Goal: Task Accomplishment & Management: Use online tool/utility

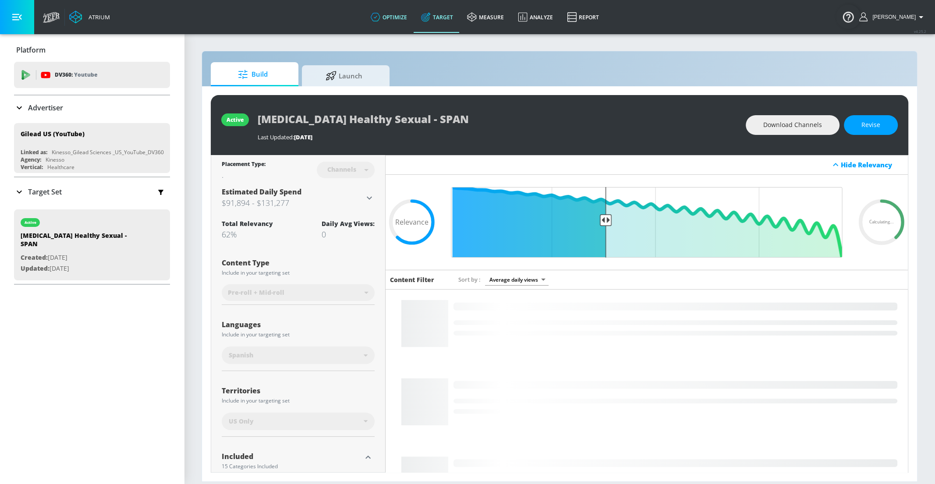
click at [397, 11] on link "optimize" at bounding box center [389, 17] width 50 height 32
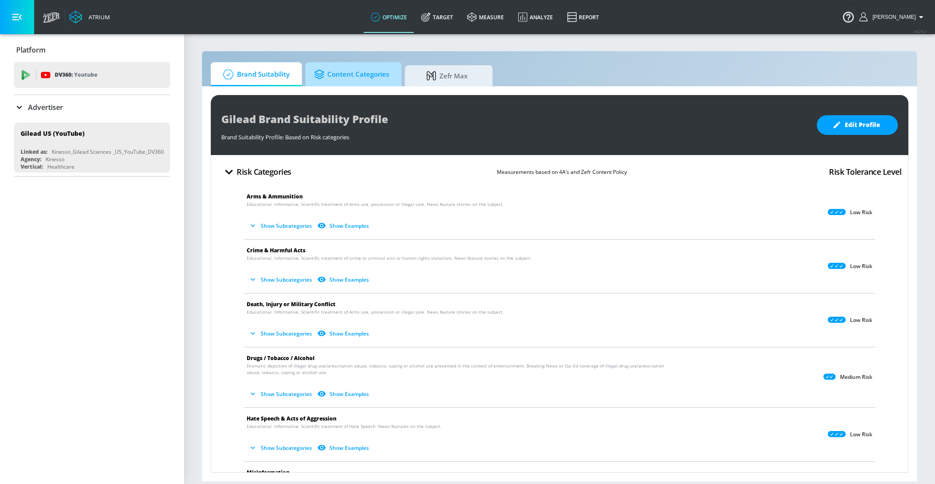
click at [372, 78] on span "Content Categories" at bounding box center [351, 74] width 75 height 21
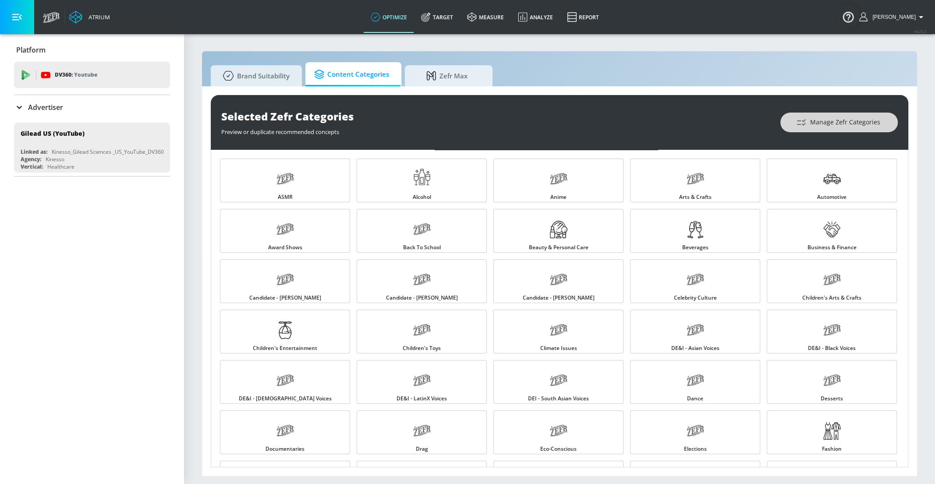
click at [797, 124] on button "Manage Zefr Categories" at bounding box center [838, 123] width 117 height 20
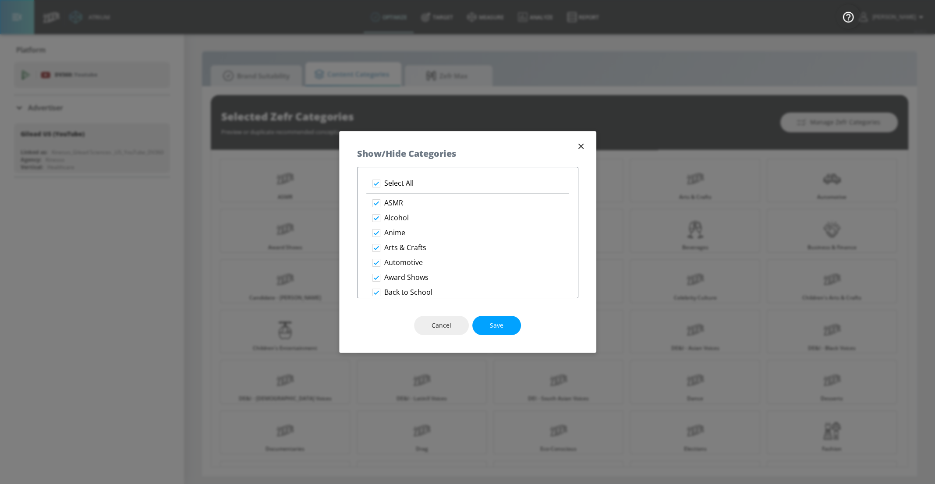
click at [582, 143] on icon "button" at bounding box center [581, 147] width 10 height 10
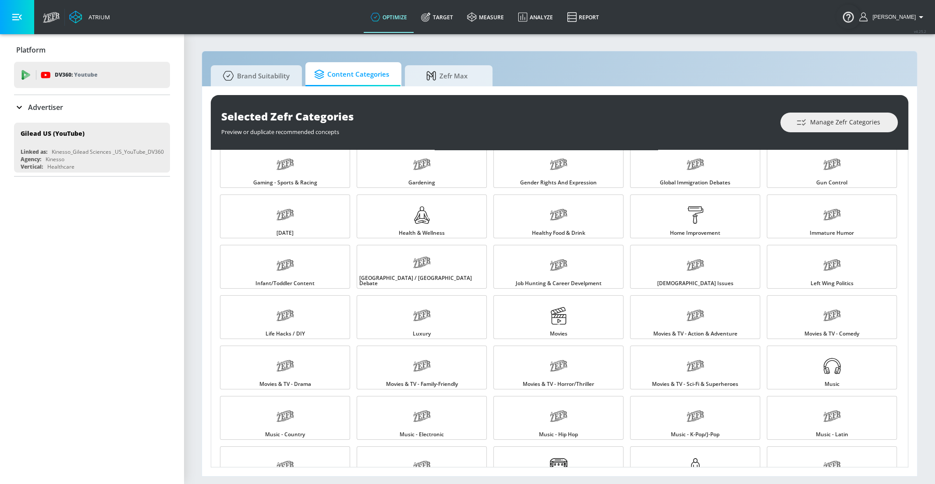
scroll to position [369, 0]
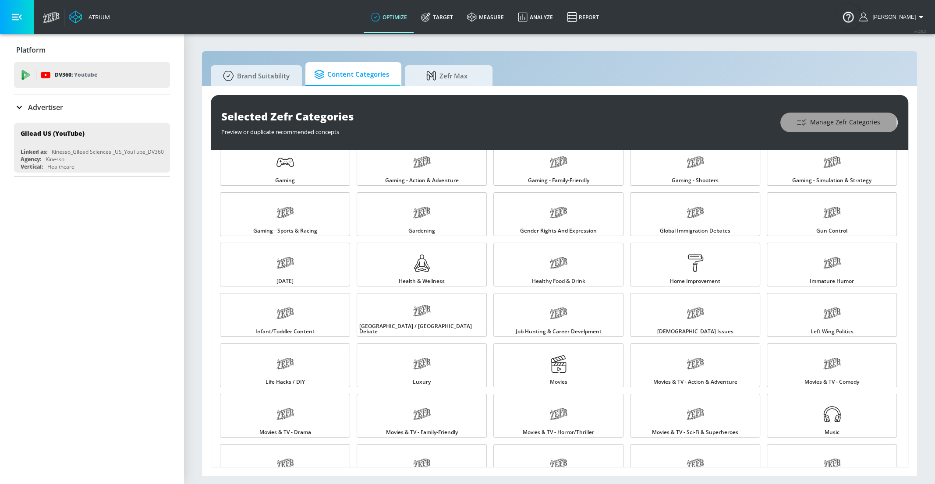
click at [807, 121] on icon "button" at bounding box center [801, 122] width 11 height 11
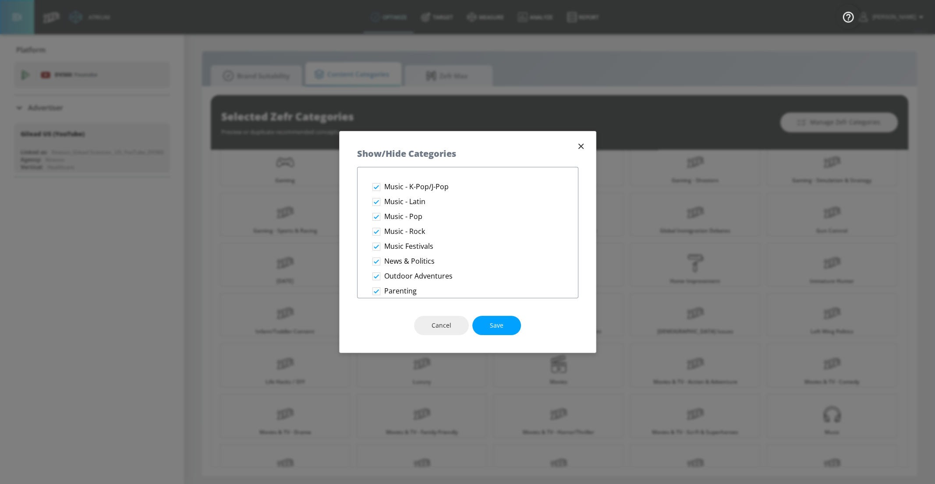
scroll to position [1028, 0]
click at [574, 145] on div "Show/Hide Categories" at bounding box center [468, 148] width 256 height 35
click at [577, 146] on icon "button" at bounding box center [581, 147] width 10 height 10
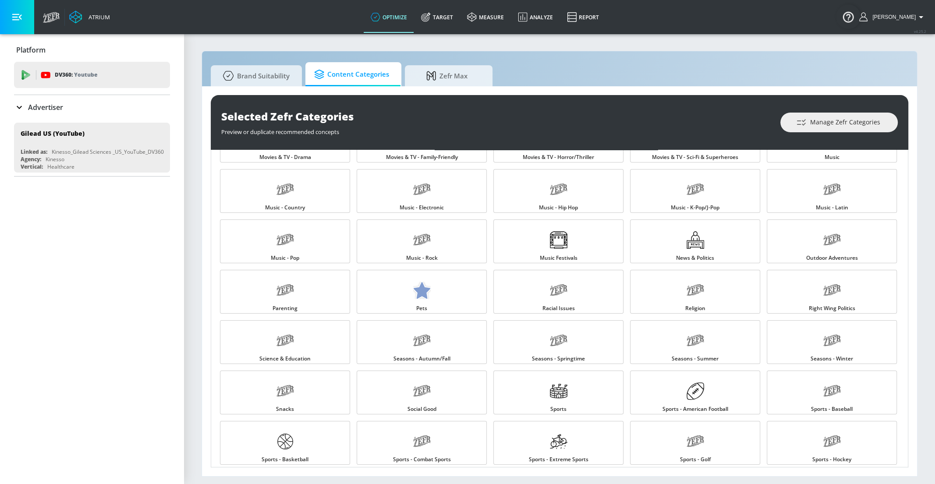
scroll to position [804, 0]
